Goal: Task Accomplishment & Management: Manage account settings

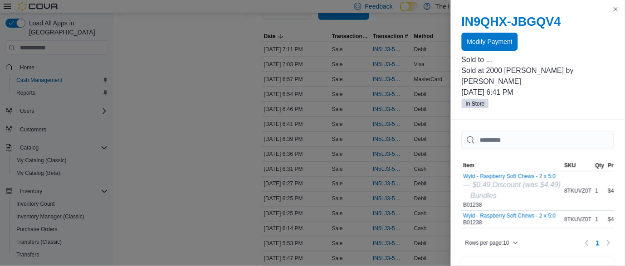
scroll to position [176, 0]
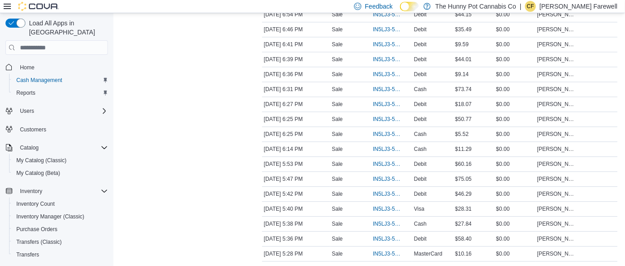
scroll to position [360, 0]
click at [388, 44] on span "IN5LJ3-5963576" at bounding box center [387, 45] width 29 height 7
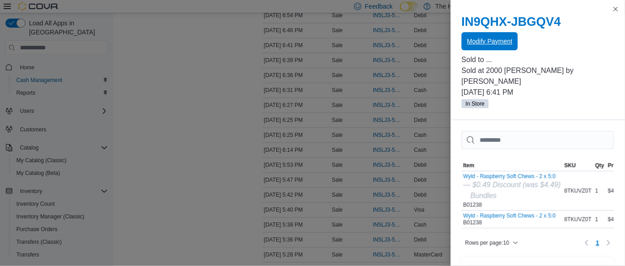
click at [510, 47] on span "Modify Payment" at bounding box center [489, 41] width 45 height 18
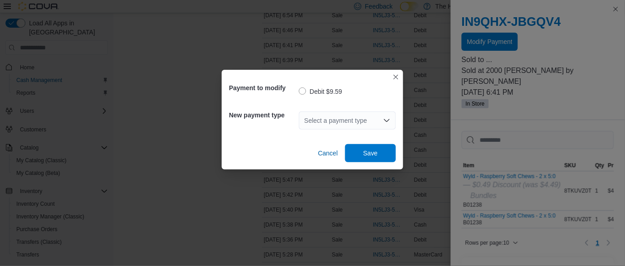
click at [367, 117] on div "Select a payment type" at bounding box center [347, 120] width 97 height 18
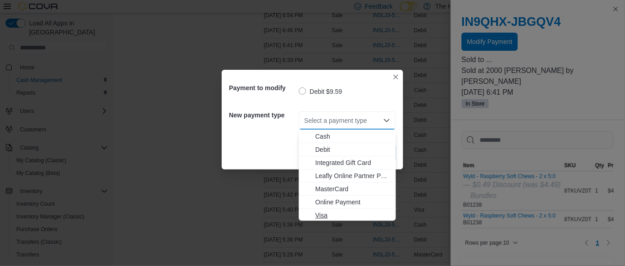
click at [327, 213] on span "Visa" at bounding box center [352, 215] width 75 height 9
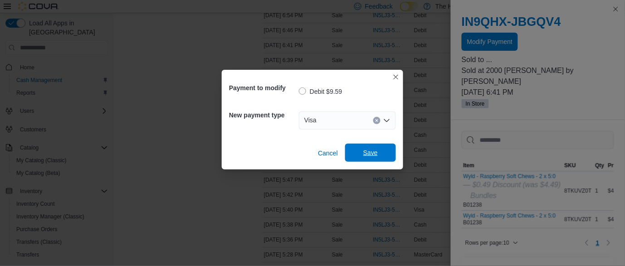
click at [376, 155] on span "Save" at bounding box center [370, 152] width 15 height 9
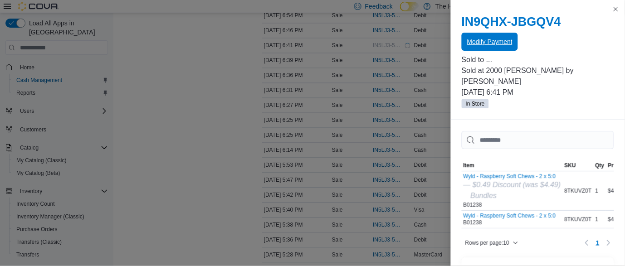
scroll to position [0, 0]
click at [615, 8] on button "Close this dialog" at bounding box center [615, 8] width 11 height 11
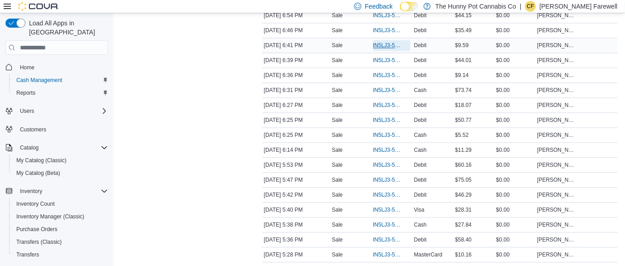
click at [382, 42] on span "IN5LJ3-5963576" at bounding box center [387, 45] width 29 height 7
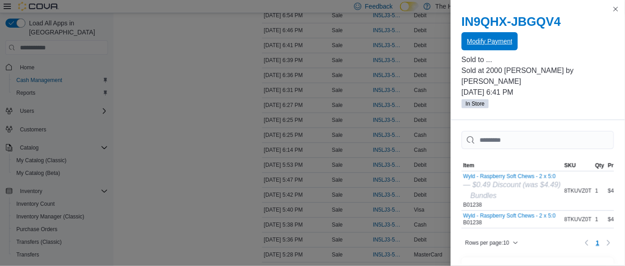
click at [504, 39] on span "Modify Payment" at bounding box center [489, 41] width 45 height 9
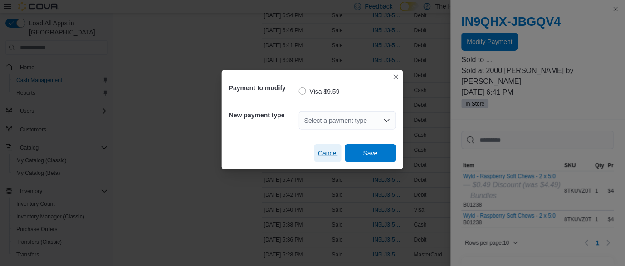
click at [317, 157] on button "Cancel" at bounding box center [327, 153] width 27 height 18
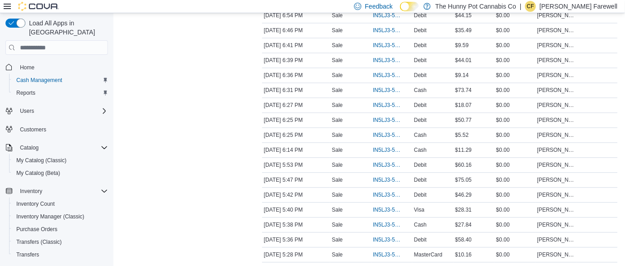
click at [205, 144] on div "Transactions Summary # of Sales 56 # of Refunds 0 Total Transactions 57 Sales S…" at bounding box center [184, 234] width 127 height 1041
click at [396, 73] on span "IN5LJ3-5963505" at bounding box center [387, 75] width 29 height 7
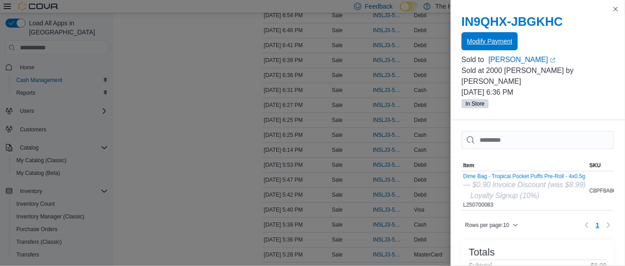
click at [505, 46] on span "Modify Payment" at bounding box center [489, 41] width 45 height 18
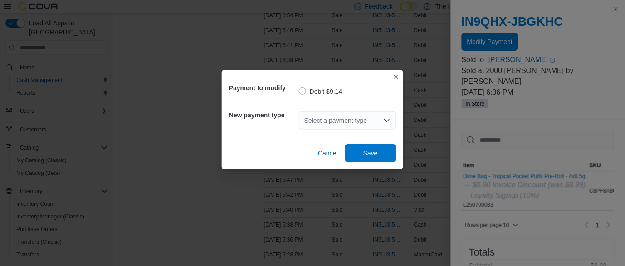
click at [362, 123] on div "Select a payment type" at bounding box center [347, 120] width 97 height 18
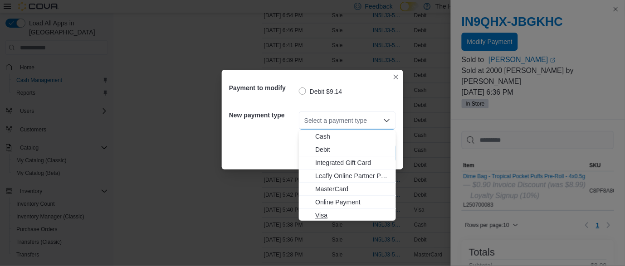
click at [335, 217] on span "Visa" at bounding box center [352, 215] width 75 height 9
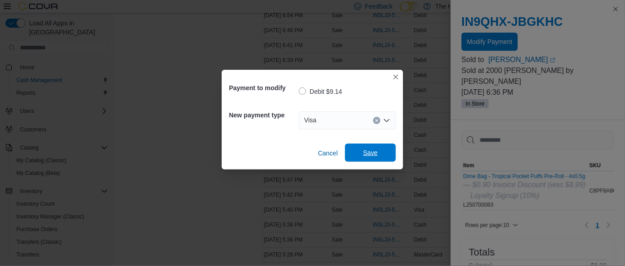
click at [382, 154] on span "Save" at bounding box center [370, 153] width 40 height 18
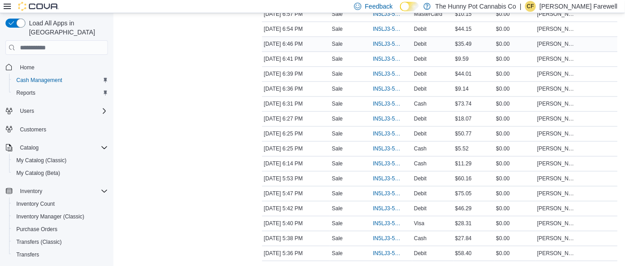
scroll to position [362, 0]
click at [378, 45] on span "IN5LJ3-5963649" at bounding box center [387, 43] width 29 height 7
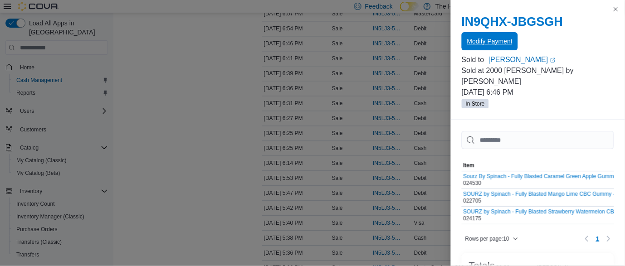
click at [500, 40] on span "Modify Payment" at bounding box center [489, 41] width 45 height 9
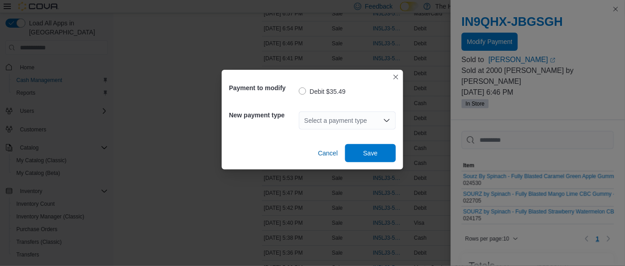
click at [339, 120] on div "Select a payment type" at bounding box center [347, 120] width 97 height 18
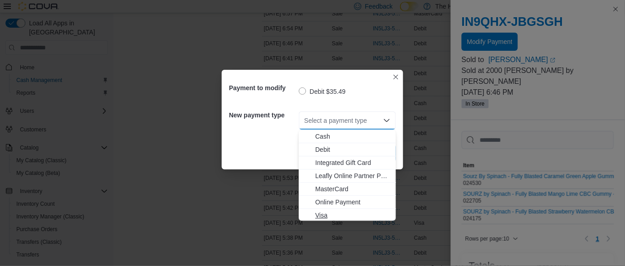
click at [326, 212] on span "Visa" at bounding box center [352, 215] width 75 height 9
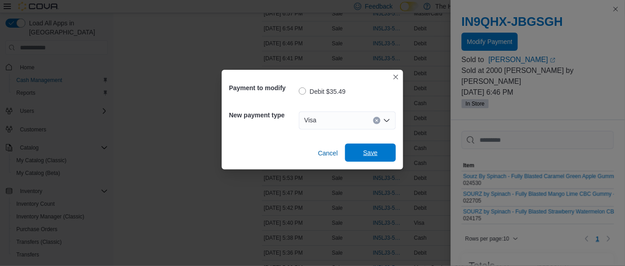
click at [376, 157] on span "Save" at bounding box center [370, 152] width 15 height 9
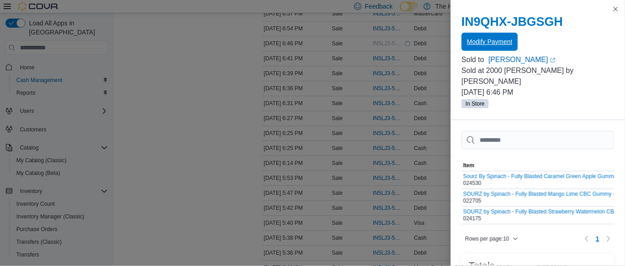
scroll to position [0, 0]
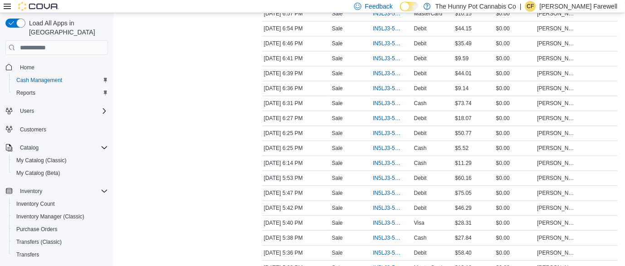
click at [253, 82] on div "**********" at bounding box center [369, 240] width 497 height 1056
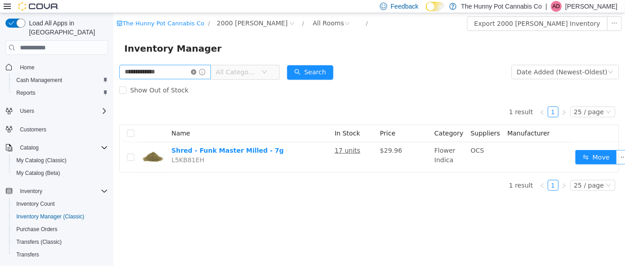
click at [196, 73] on icon "icon: close-circle" at bounding box center [192, 71] width 5 height 5
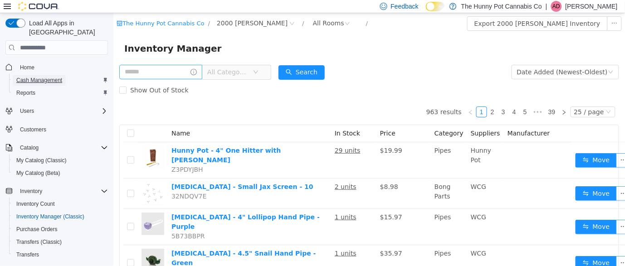
click at [48, 77] on span "Cash Management" at bounding box center [39, 80] width 46 height 7
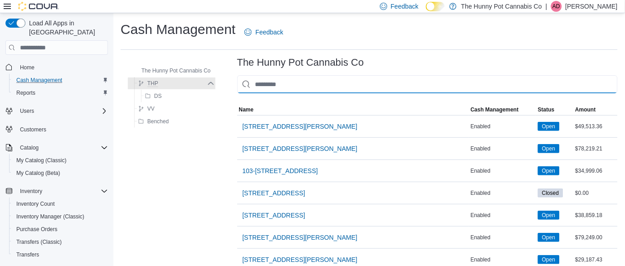
click at [298, 87] on input "This is a search bar. As you type, the results lower in the page will automatic…" at bounding box center [427, 84] width 380 height 18
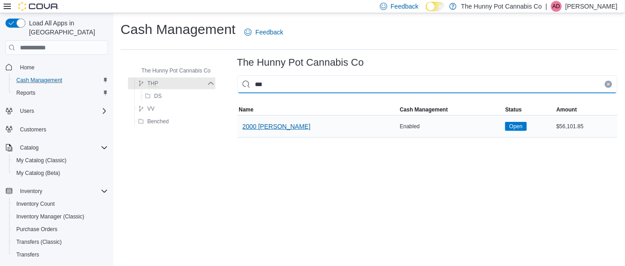
type input "***"
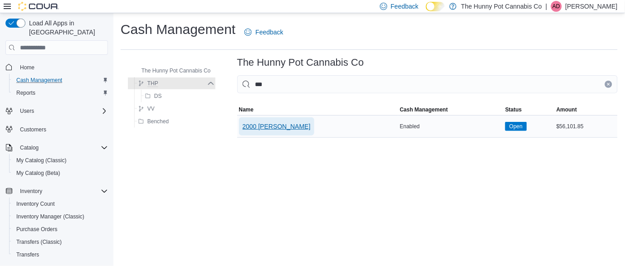
click at [275, 133] on span "2000 [PERSON_NAME]" at bounding box center [276, 126] width 68 height 18
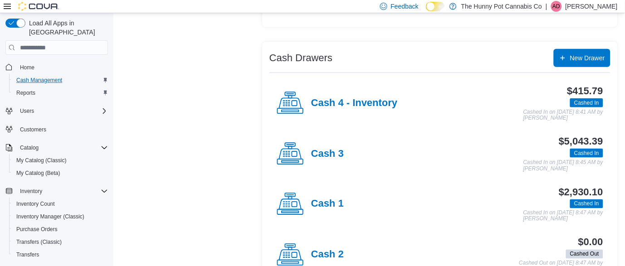
scroll to position [176, 0]
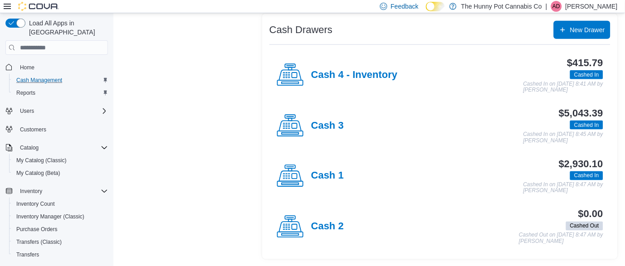
click at [323, 182] on div "Cash 1" at bounding box center [309, 176] width 67 height 27
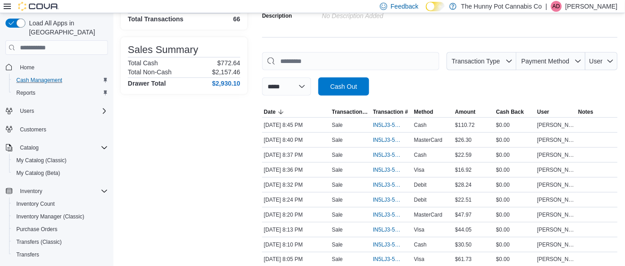
scroll to position [115, 0]
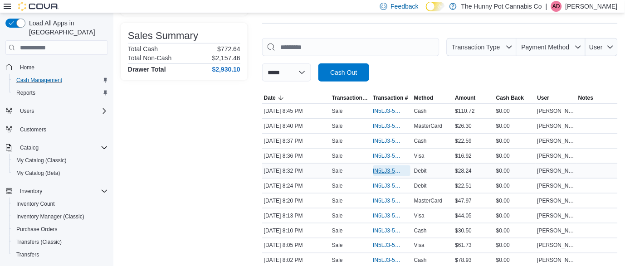
click at [383, 173] on span "IN5LJ3-5964952" at bounding box center [387, 170] width 29 height 7
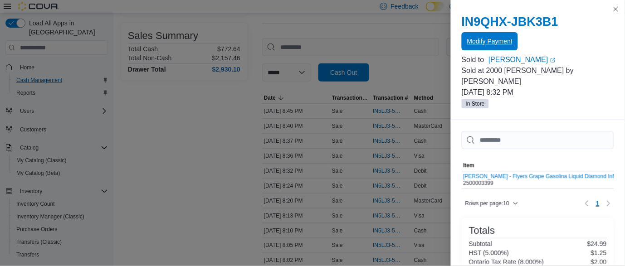
click at [504, 38] on span "Modify Payment" at bounding box center [489, 41] width 45 height 9
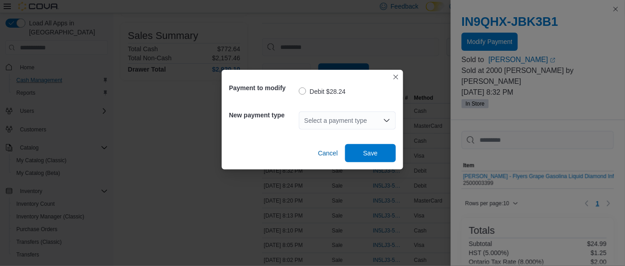
click at [351, 125] on div "Select a payment type" at bounding box center [347, 120] width 97 height 18
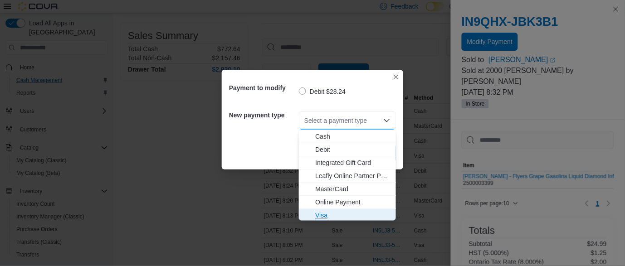
click at [324, 215] on span "Visa" at bounding box center [352, 215] width 75 height 9
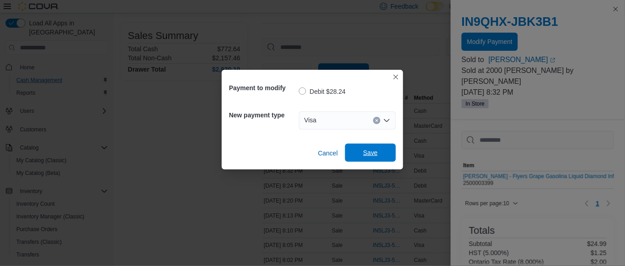
click at [372, 150] on span "Save" at bounding box center [370, 152] width 15 height 9
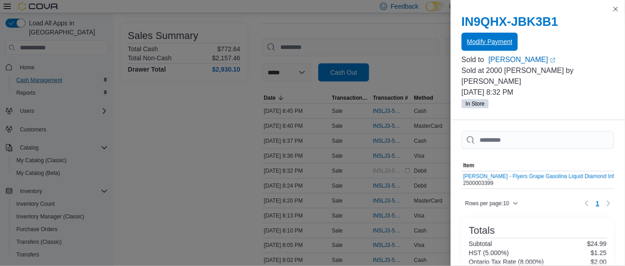
scroll to position [0, 0]
click at [615, 9] on button "Close this dialog" at bounding box center [615, 8] width 11 height 11
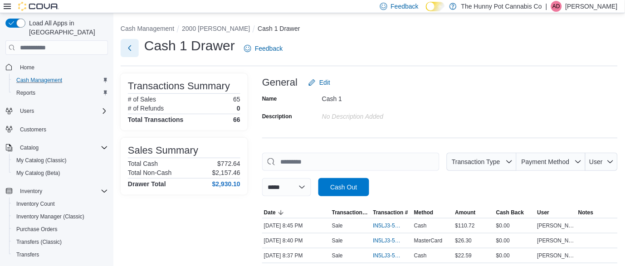
click at [130, 47] on button "Next" at bounding box center [130, 48] width 18 height 18
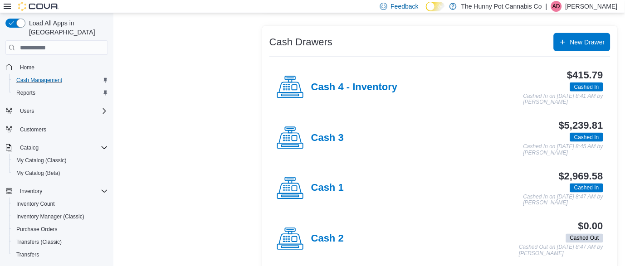
scroll to position [168, 0]
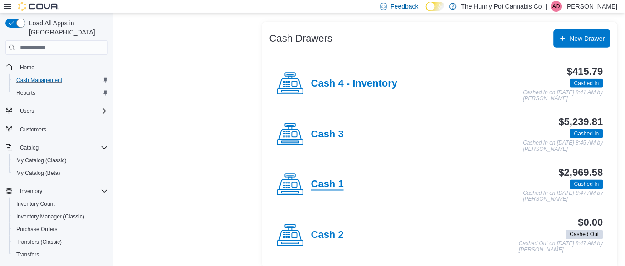
click at [322, 185] on h4 "Cash 1" at bounding box center [327, 185] width 33 height 12
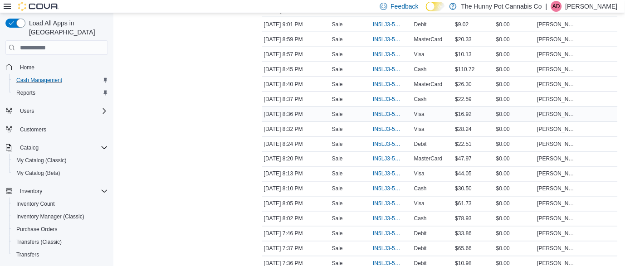
scroll to position [205, 0]
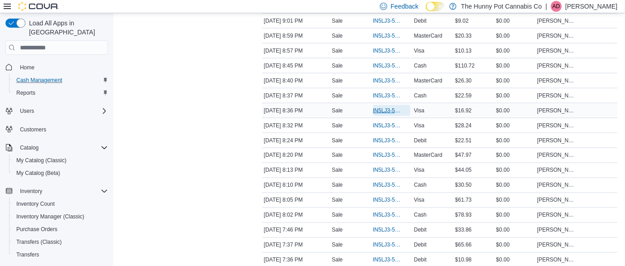
click at [380, 111] on span "IN5LJ3-5965003" at bounding box center [387, 110] width 29 height 7
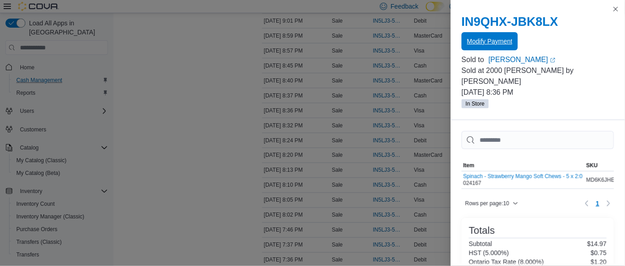
click at [500, 39] on span "Modify Payment" at bounding box center [489, 41] width 45 height 9
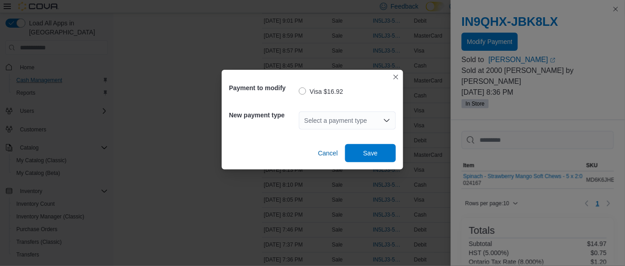
click at [321, 119] on div "Select a payment type" at bounding box center [347, 120] width 97 height 18
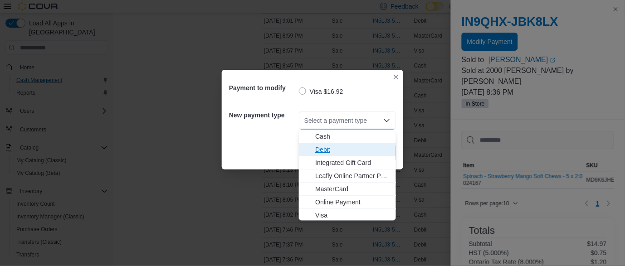
click at [320, 145] on span "Debit" at bounding box center [352, 149] width 75 height 9
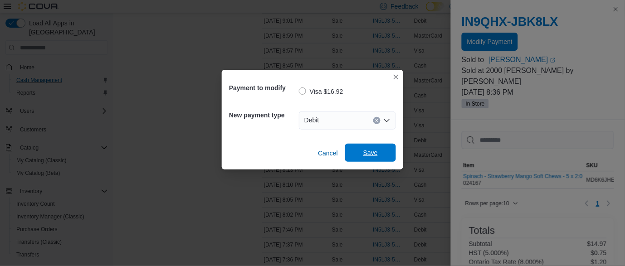
click at [360, 151] on span "Save" at bounding box center [370, 153] width 40 height 18
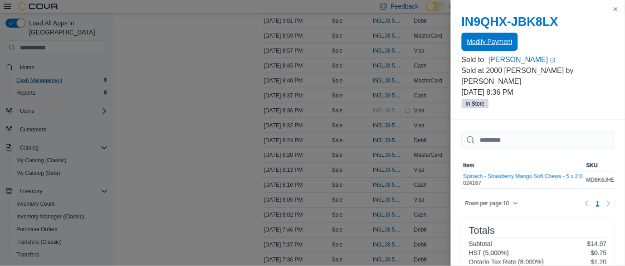
scroll to position [0, 0]
